Goal: Navigation & Orientation: Find specific page/section

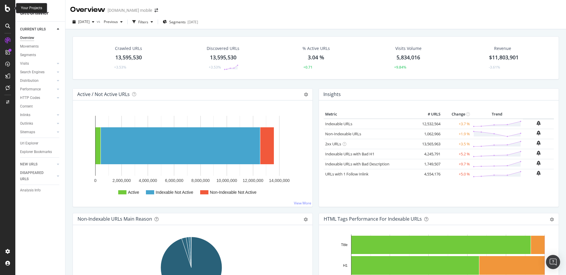
click at [5, 9] on icon at bounding box center [7, 8] width 5 height 7
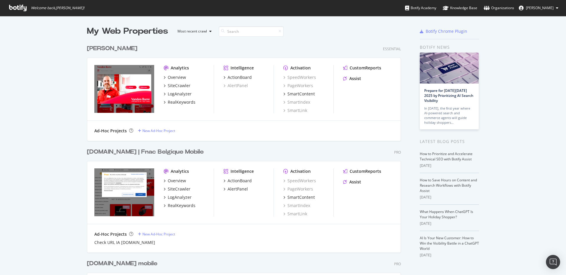
scroll to position [270, 556]
click at [511, 12] on link "Organizations" at bounding box center [499, 8] width 30 height 16
